Goal: Ask a question

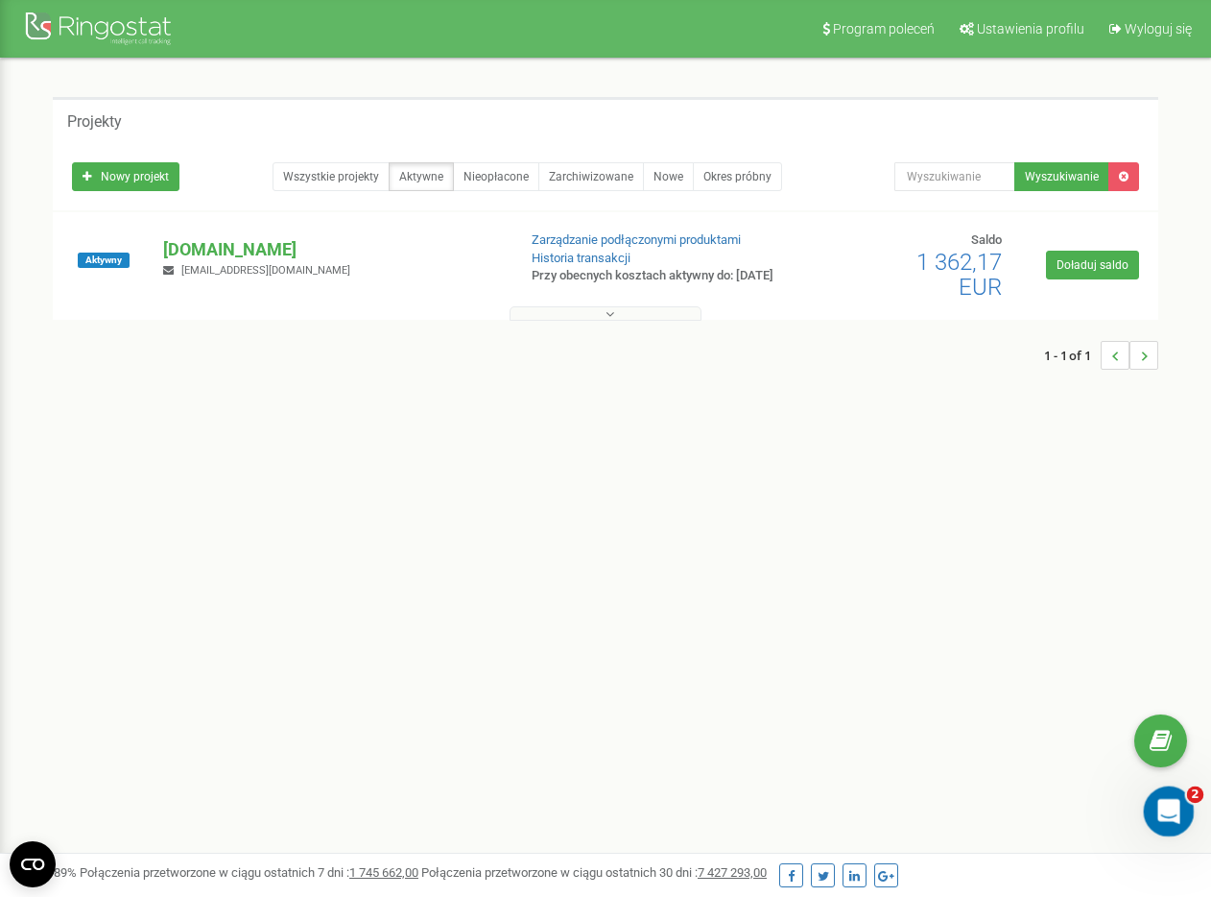
click at [1165, 802] on icon "Otwórz komunikator Intercom" at bounding box center [1167, 809] width 32 height 32
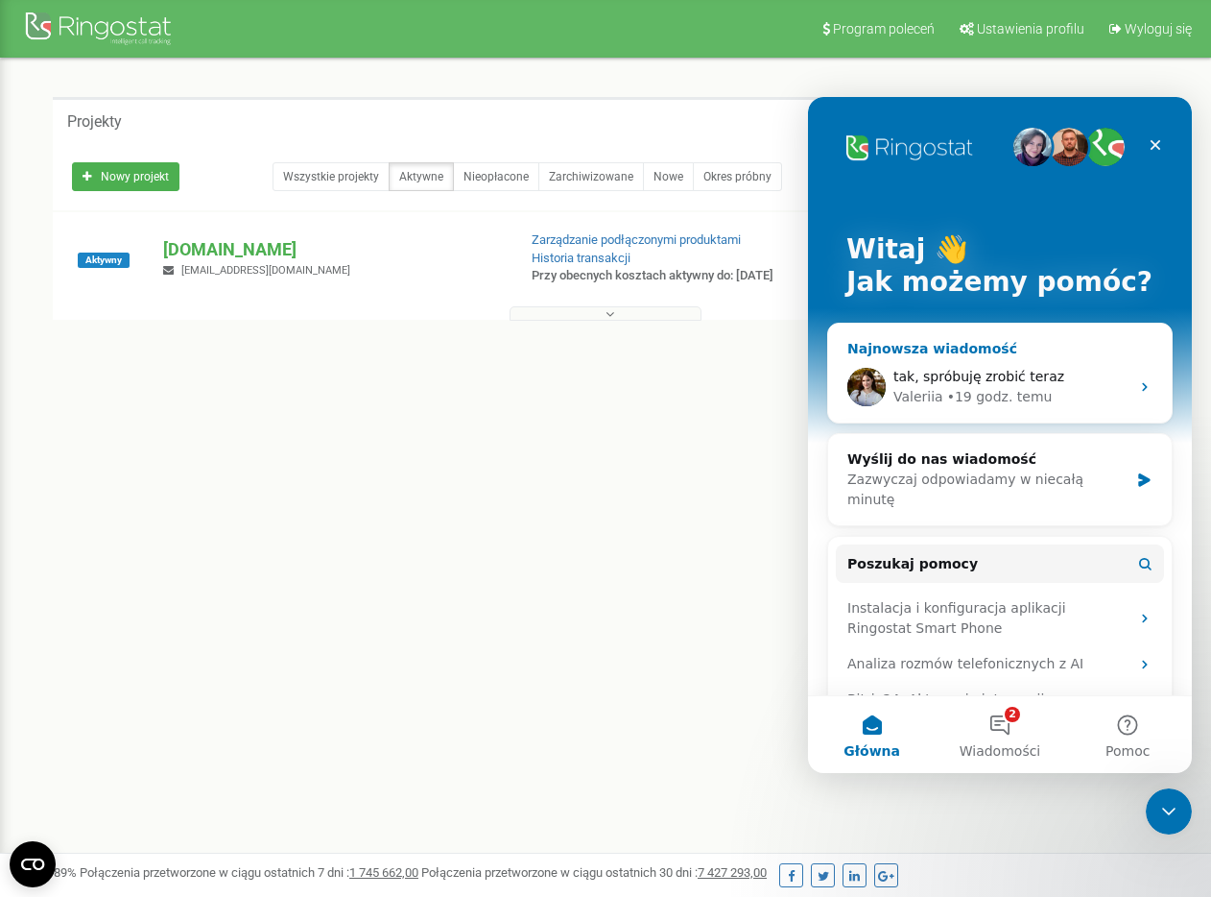
click at [1095, 382] on div "tak, spróbuję zrobić teraz" at bounding box center [1012, 377] width 236 height 20
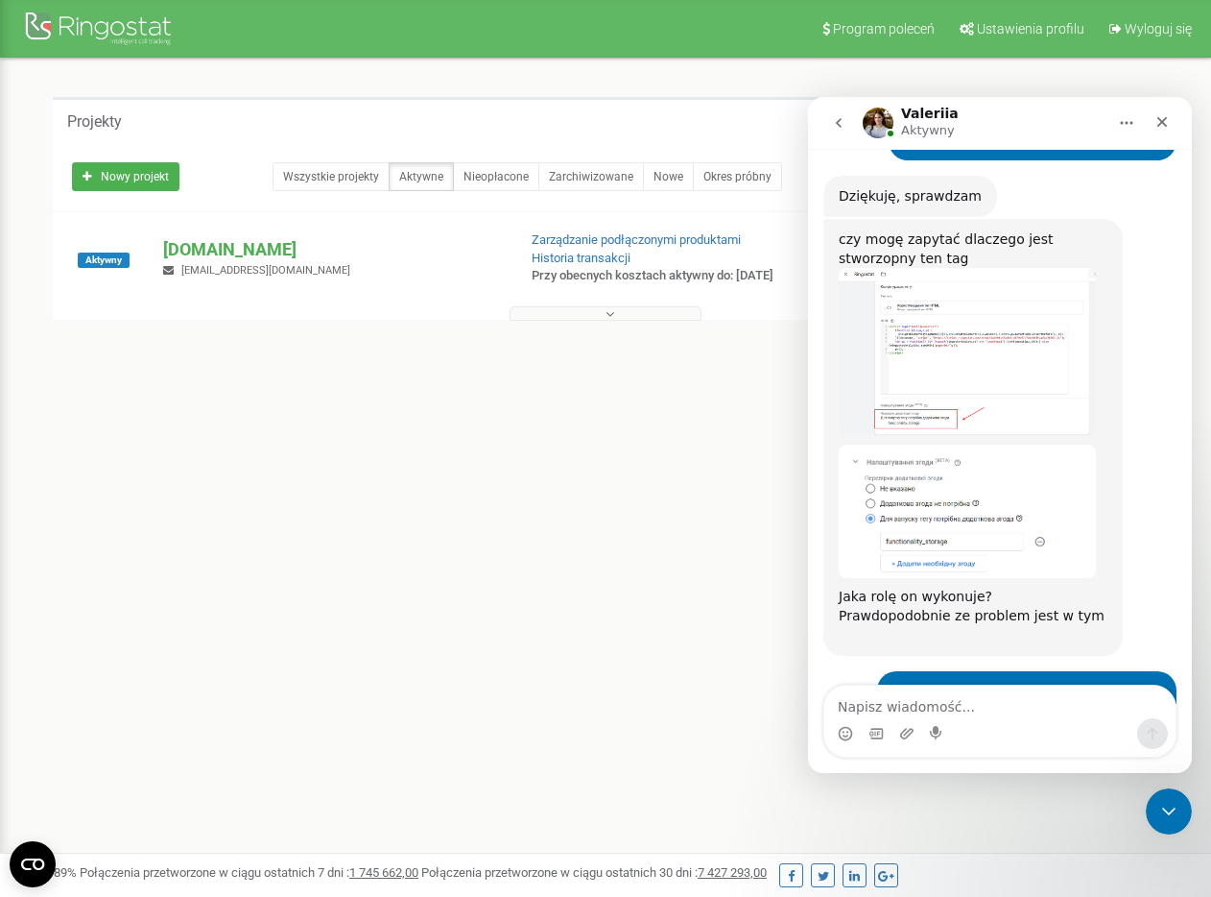
scroll to position [6595, 0]
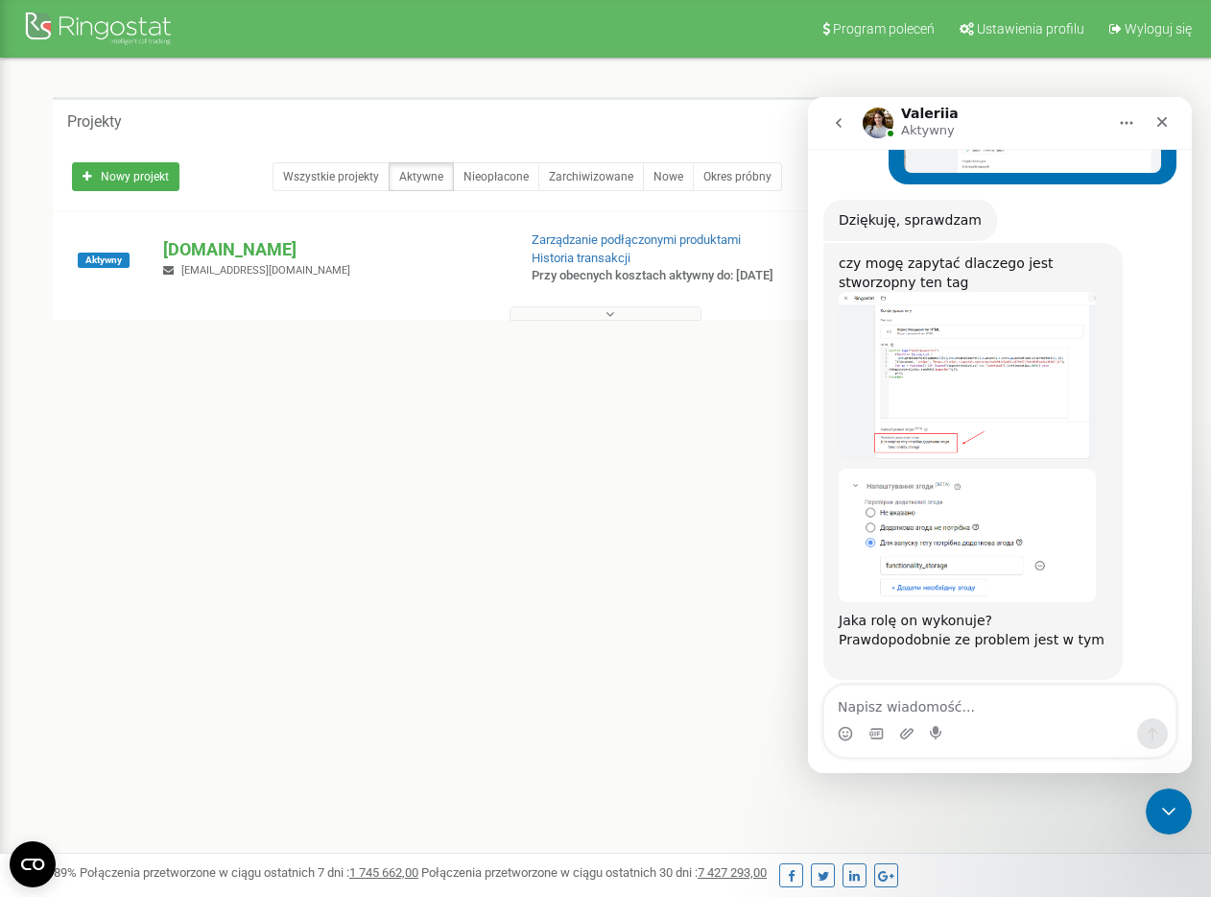
click at [995, 705] on textarea "Napisz wiadomość..." at bounding box center [1000, 701] width 351 height 33
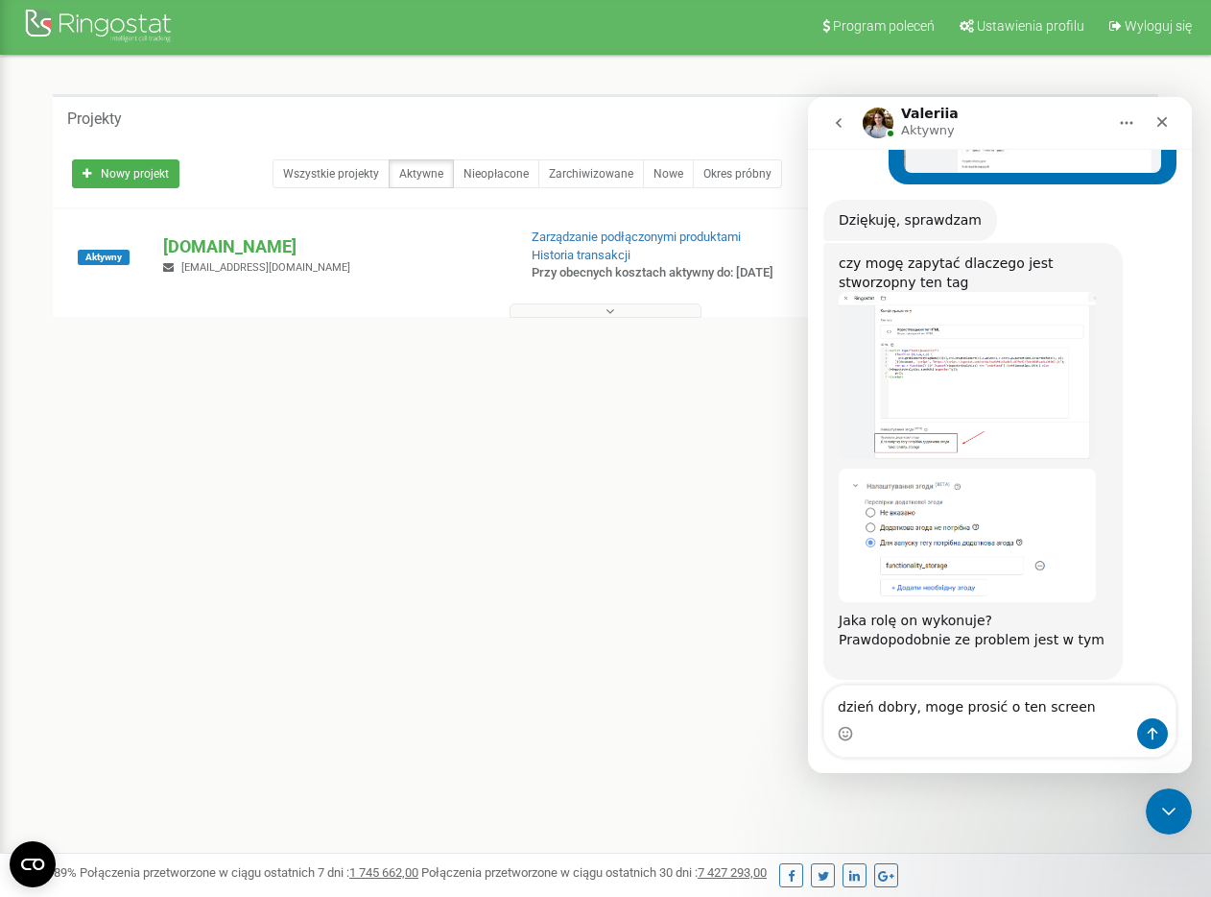
type textarea "dzień dobry, moge prosić o ten screen?"
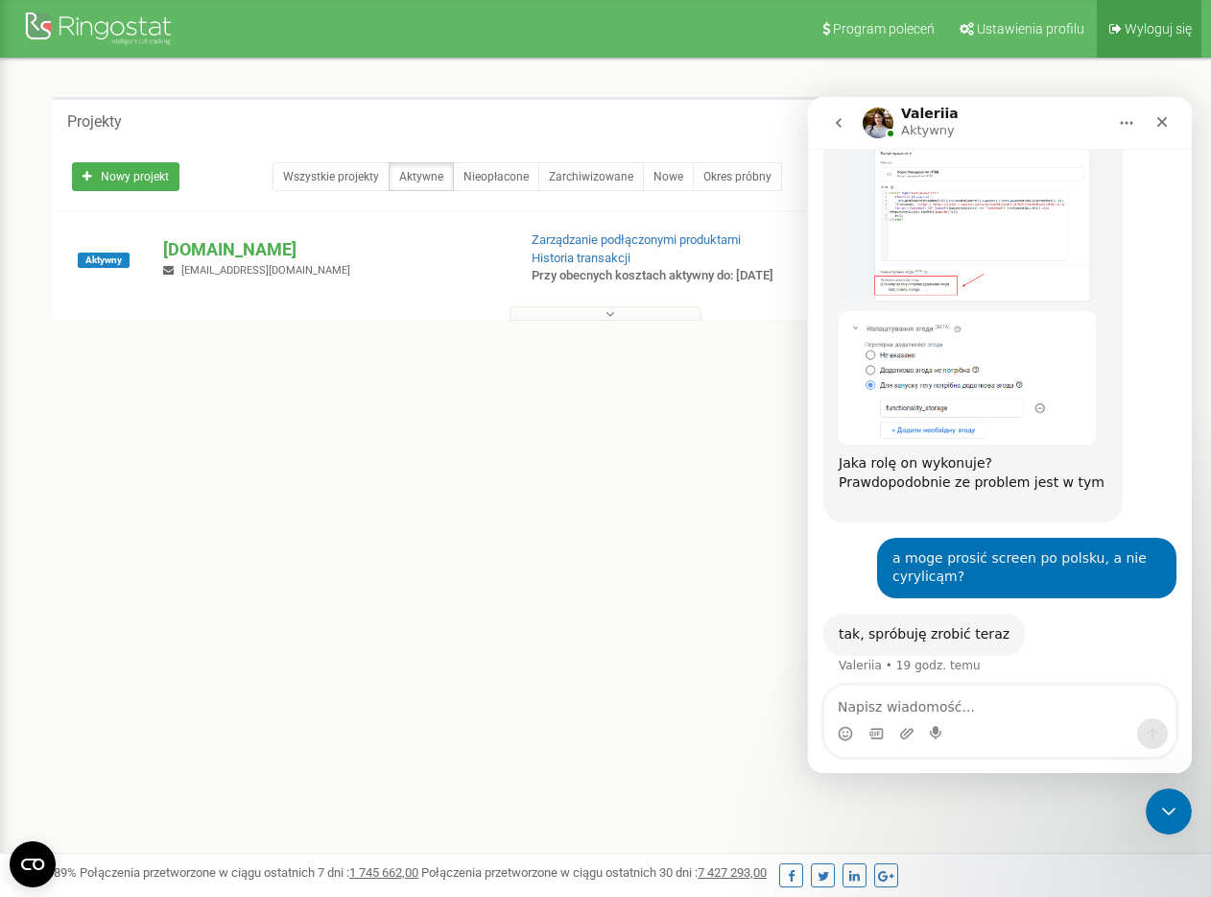
scroll to position [6678, 0]
